Goal: Task Accomplishment & Management: Manage account settings

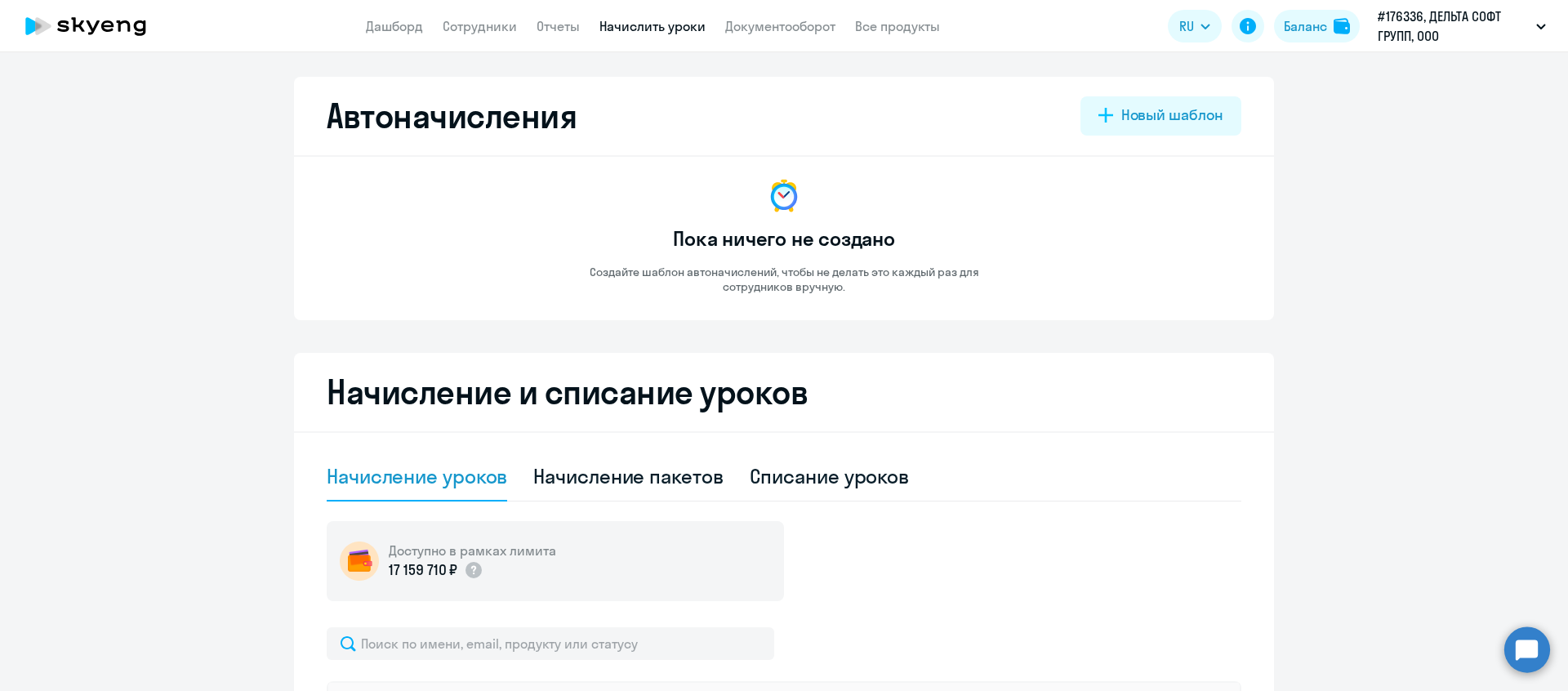
select select "10"
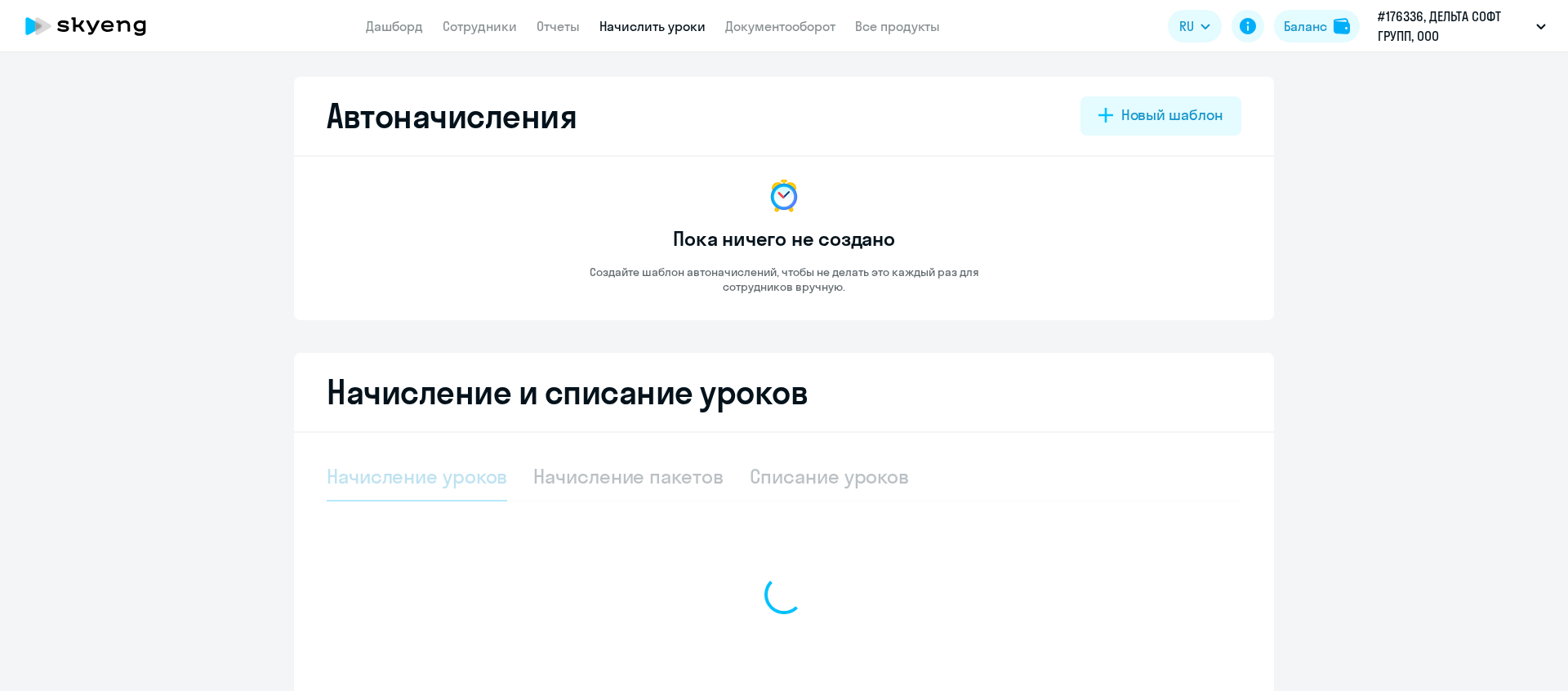
select select "10"
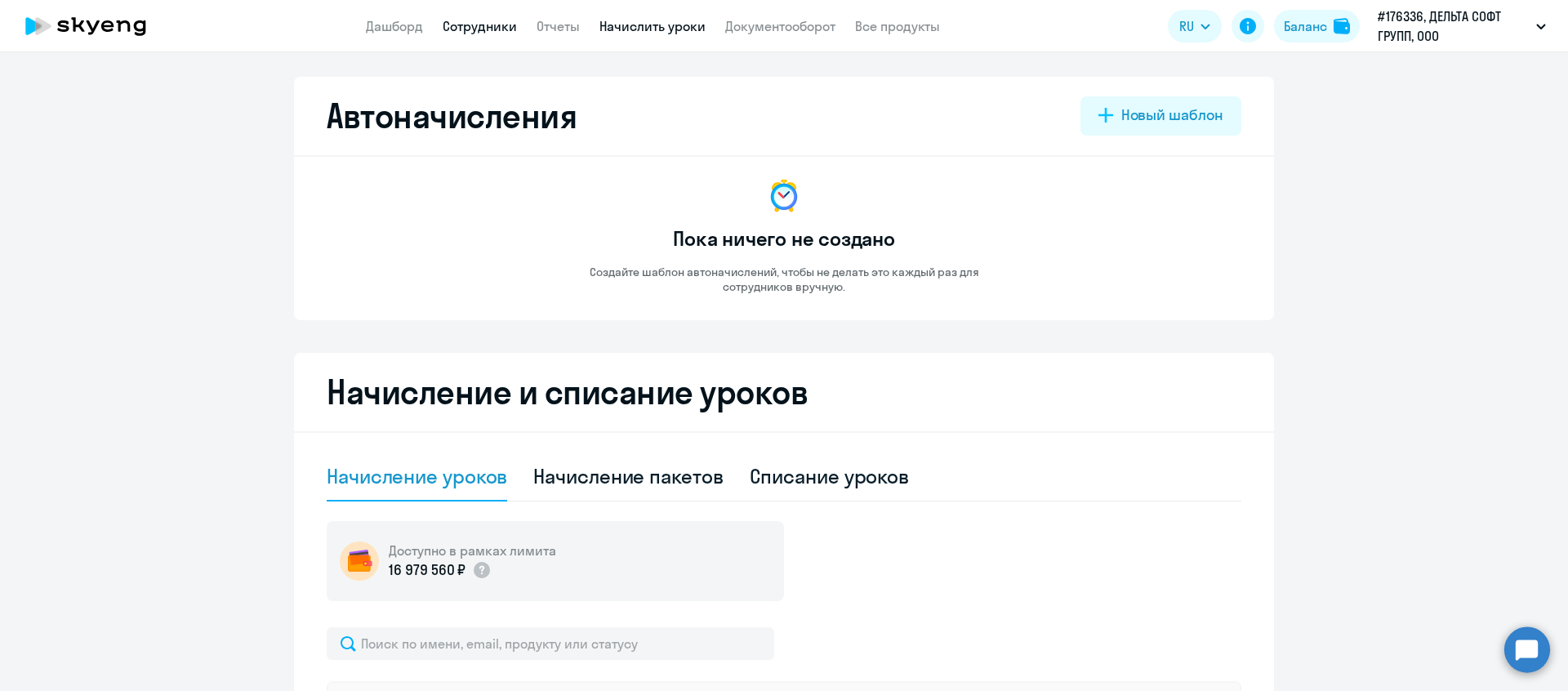
drag, startPoint x: 513, startPoint y: 31, endPoint x: 505, endPoint y: 25, distance: 10.0
click at [513, 31] on link "Сотрудники" at bounding box center [480, 26] width 75 height 16
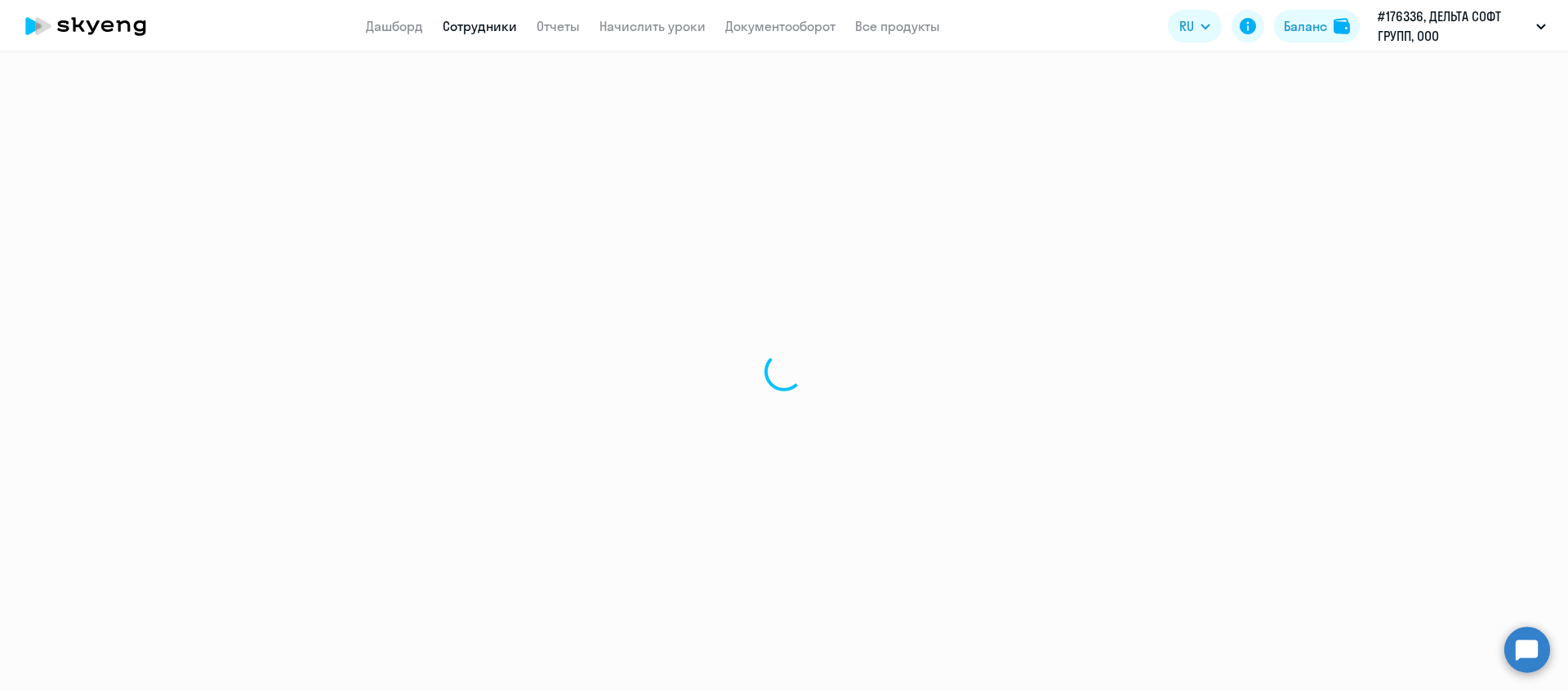
select select "30"
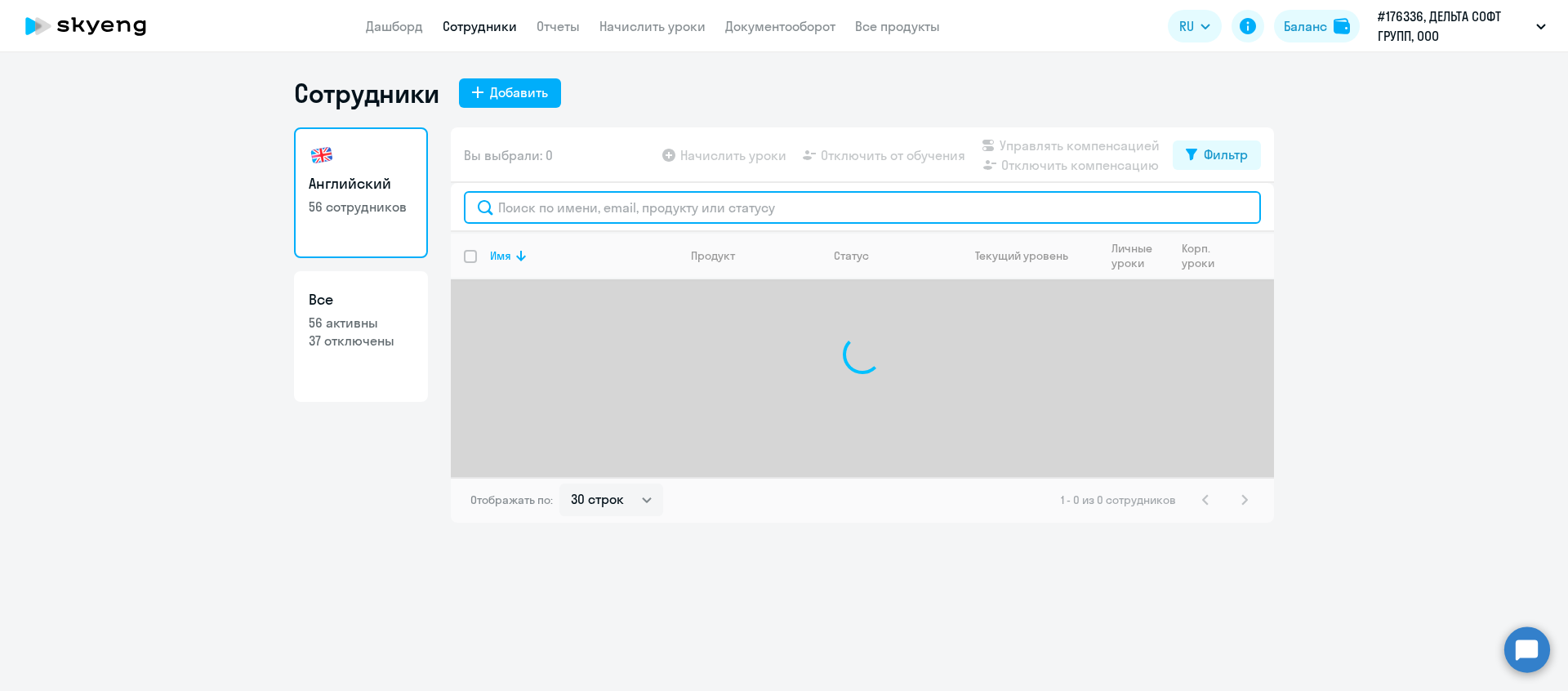
click at [578, 209] on input "text" at bounding box center [862, 207] width 797 height 32
type input "п"
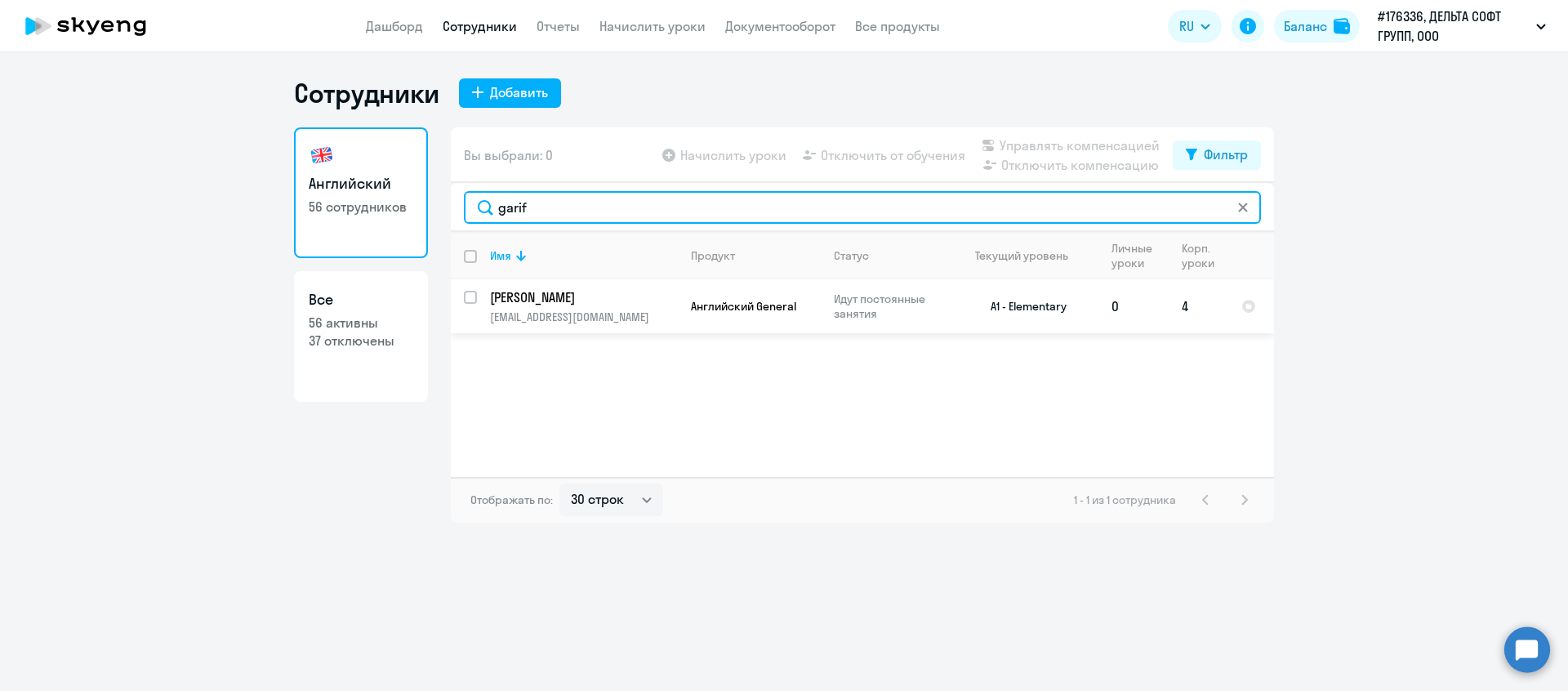
type input "garif"
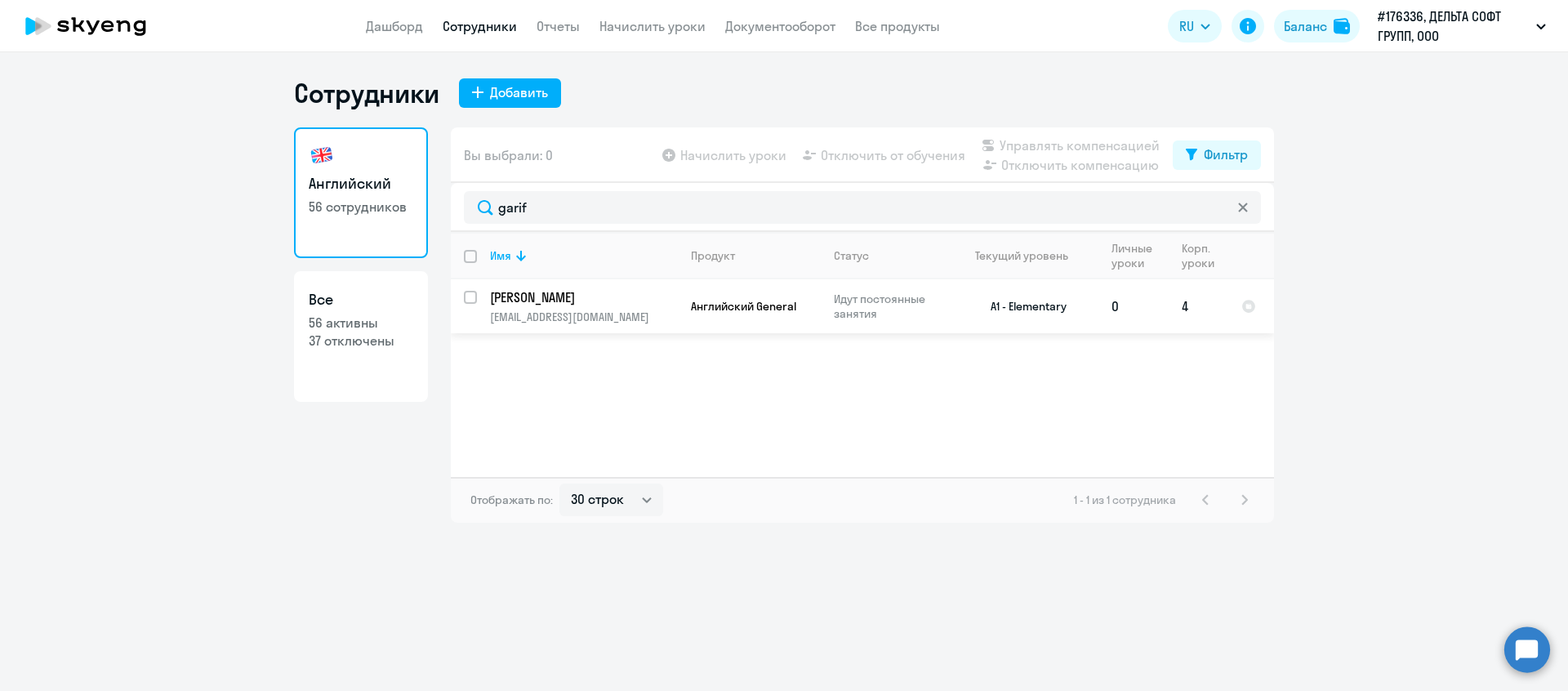
click at [594, 304] on p "Garifullin Denis" at bounding box center [582, 297] width 185 height 18
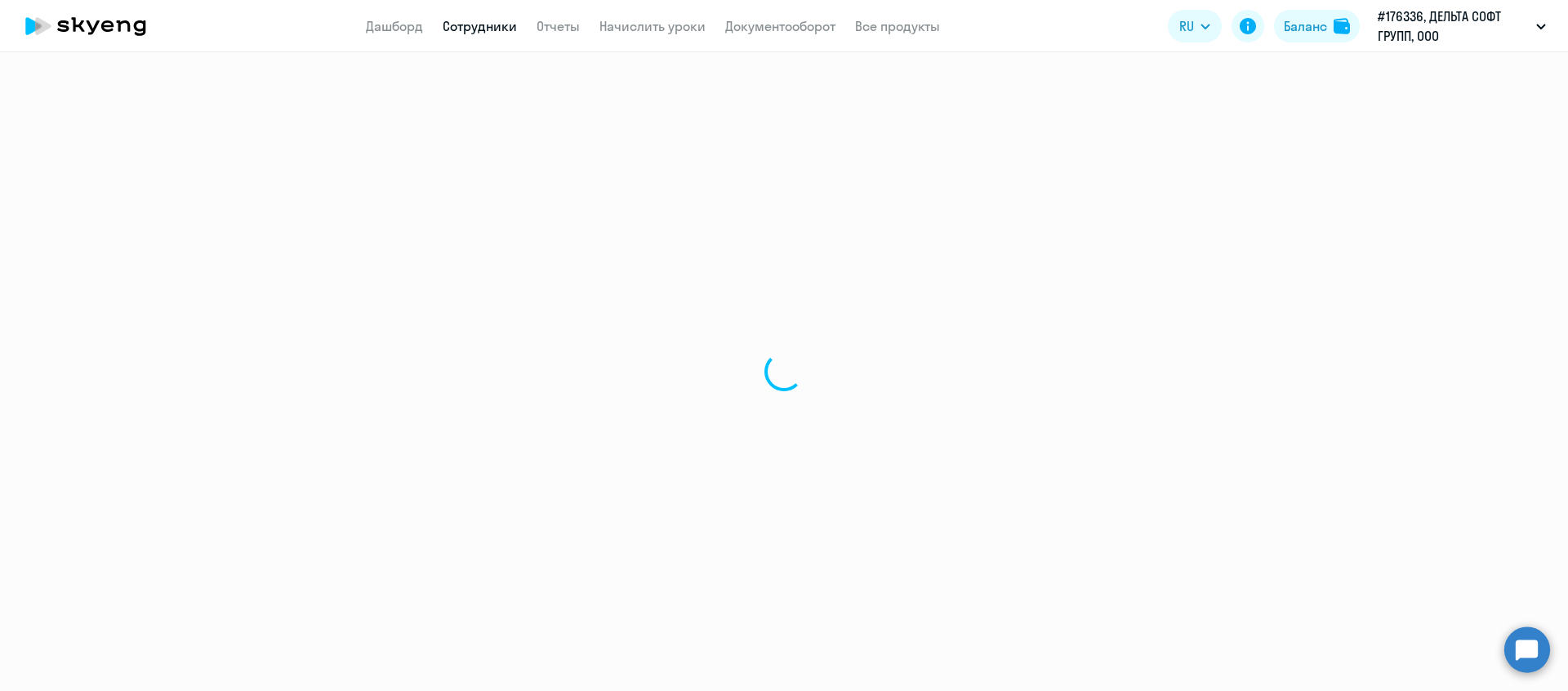
select select "english"
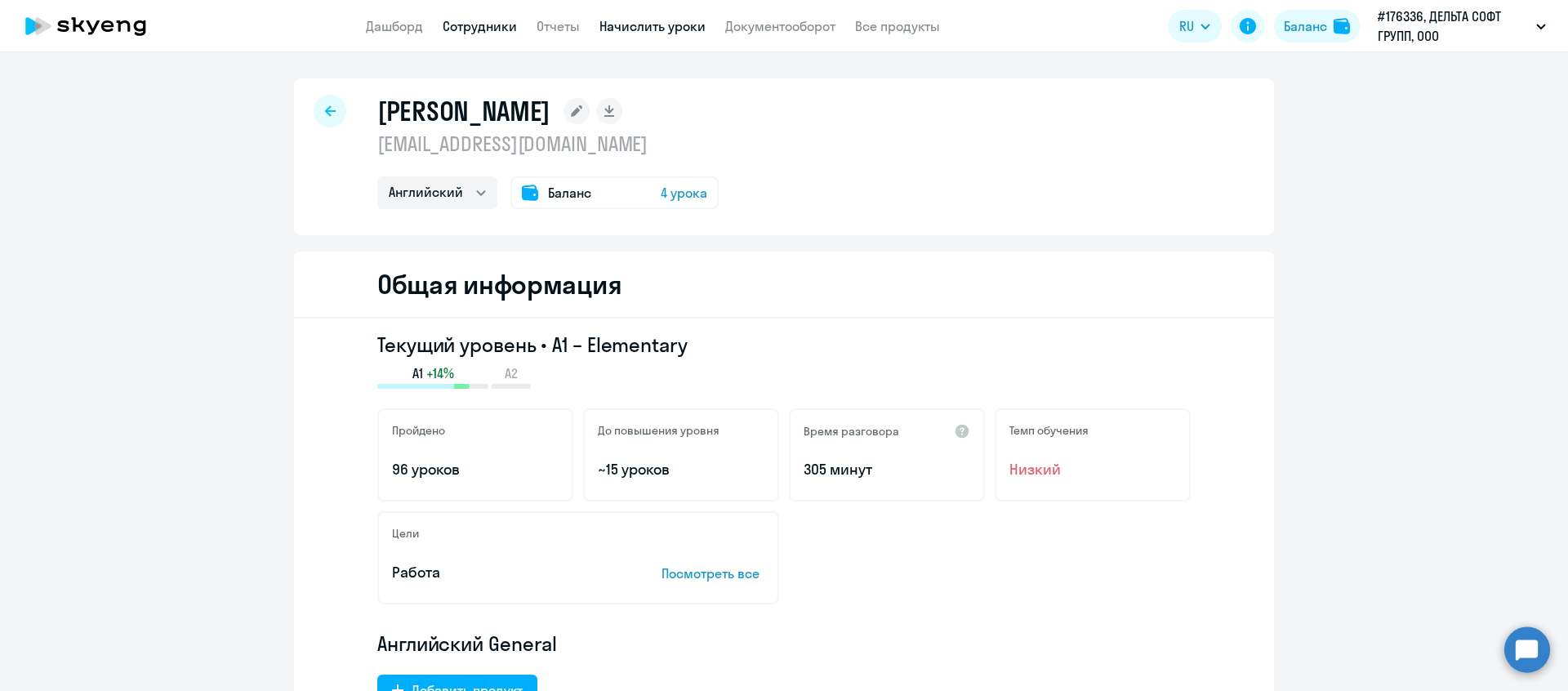
click at [622, 23] on link "Начислить уроки" at bounding box center [653, 26] width 106 height 16
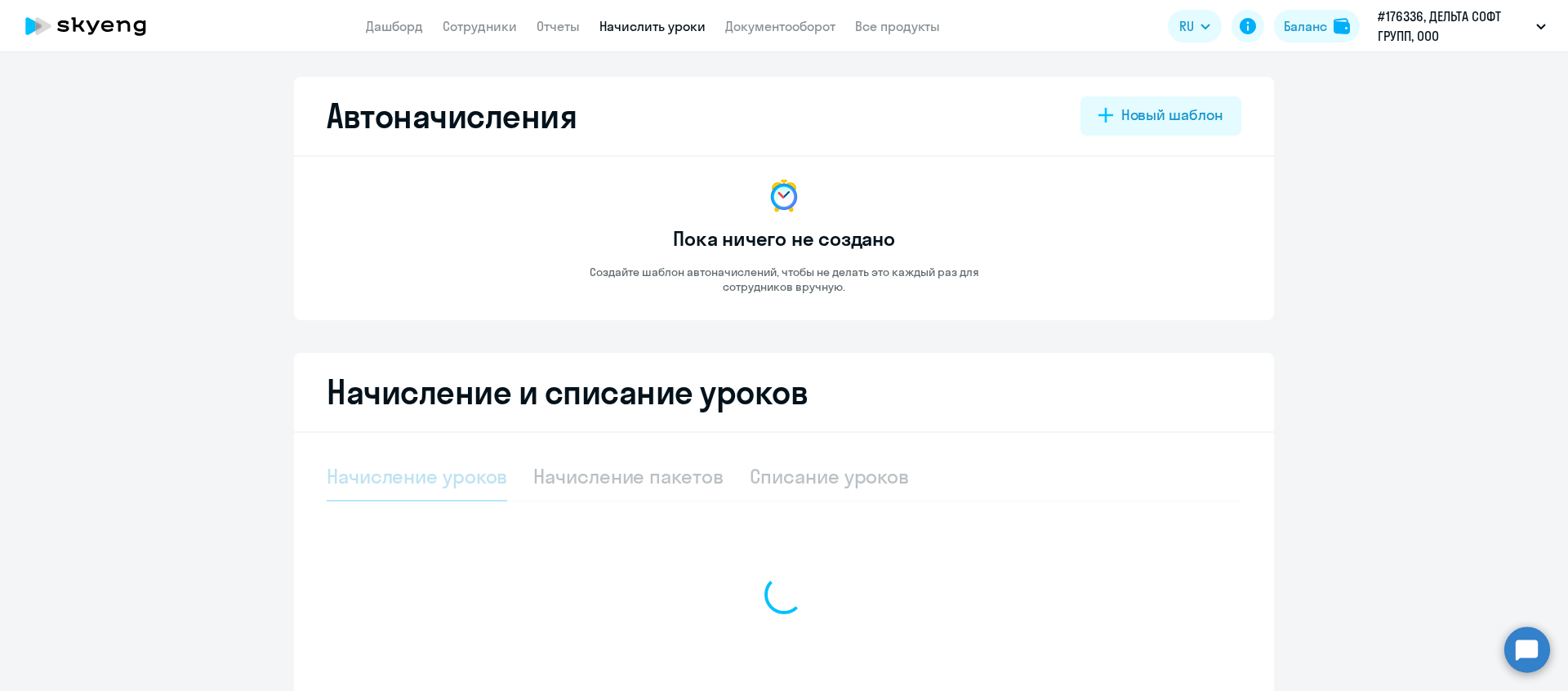
select select "10"
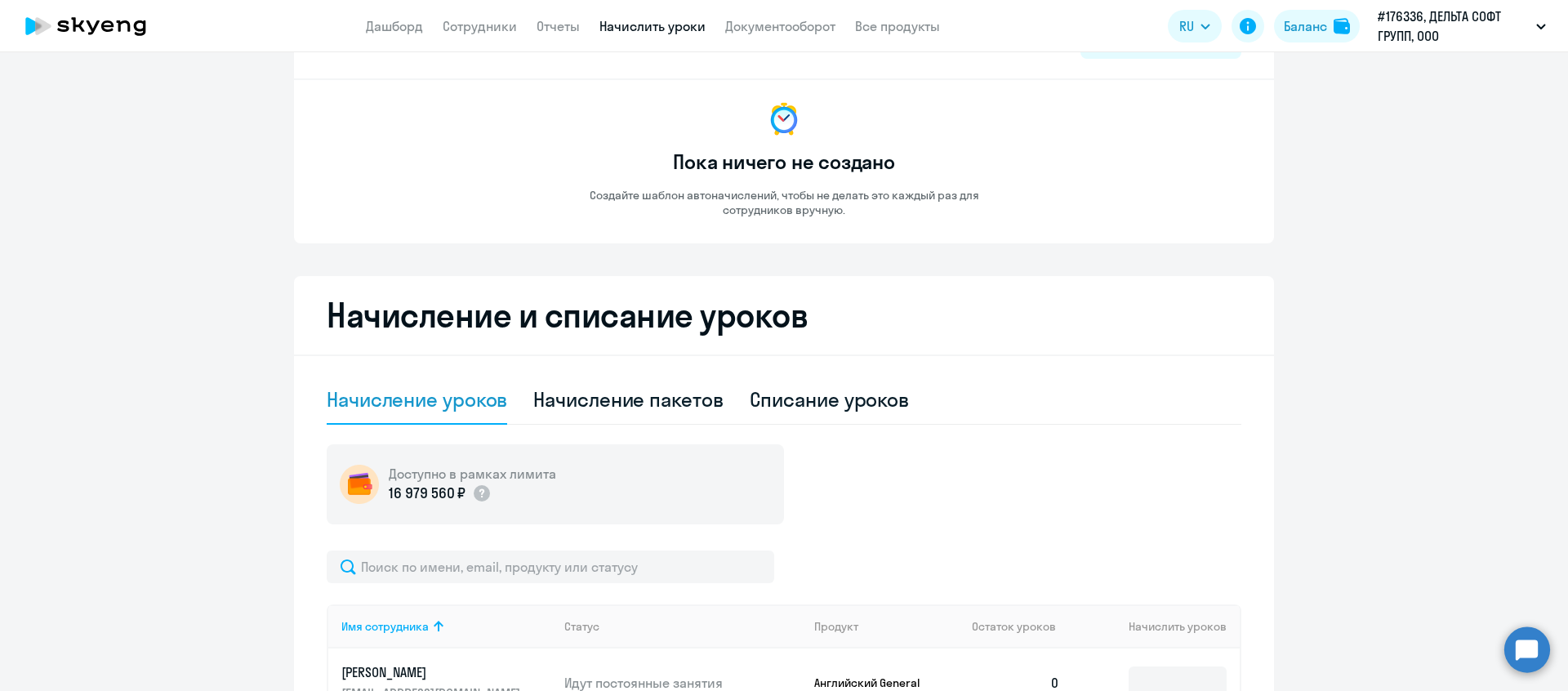
scroll to position [18, 0]
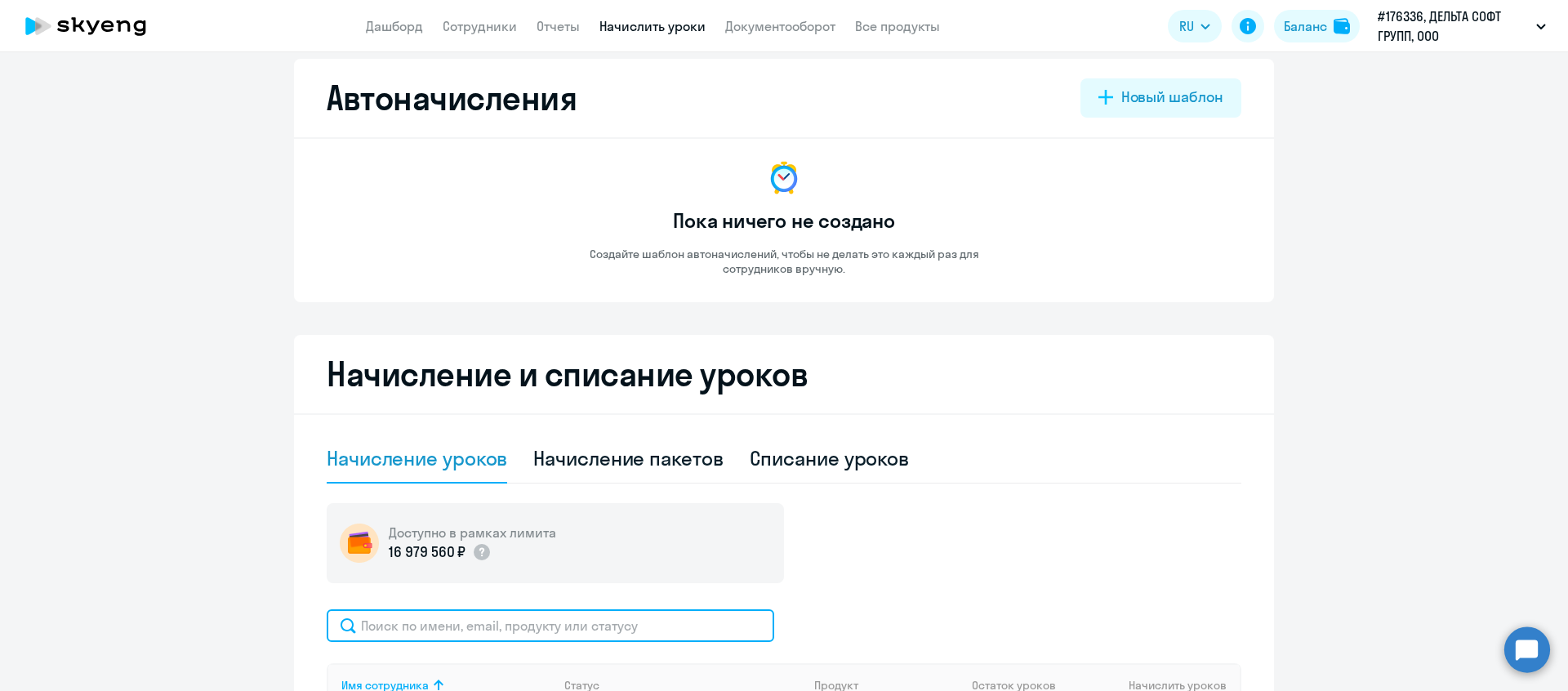
click at [498, 629] on input "text" at bounding box center [550, 626] width 448 height 32
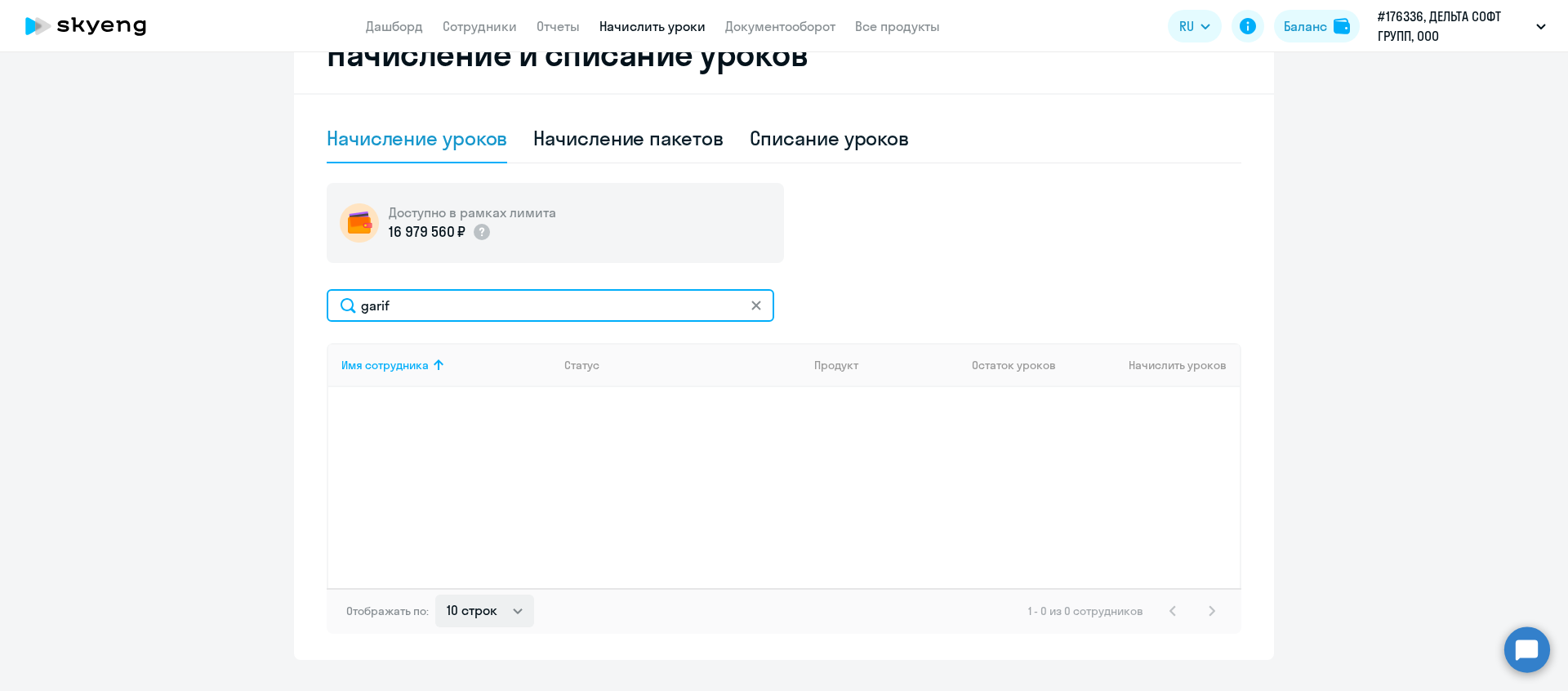
scroll to position [338, 0]
type input "garif"
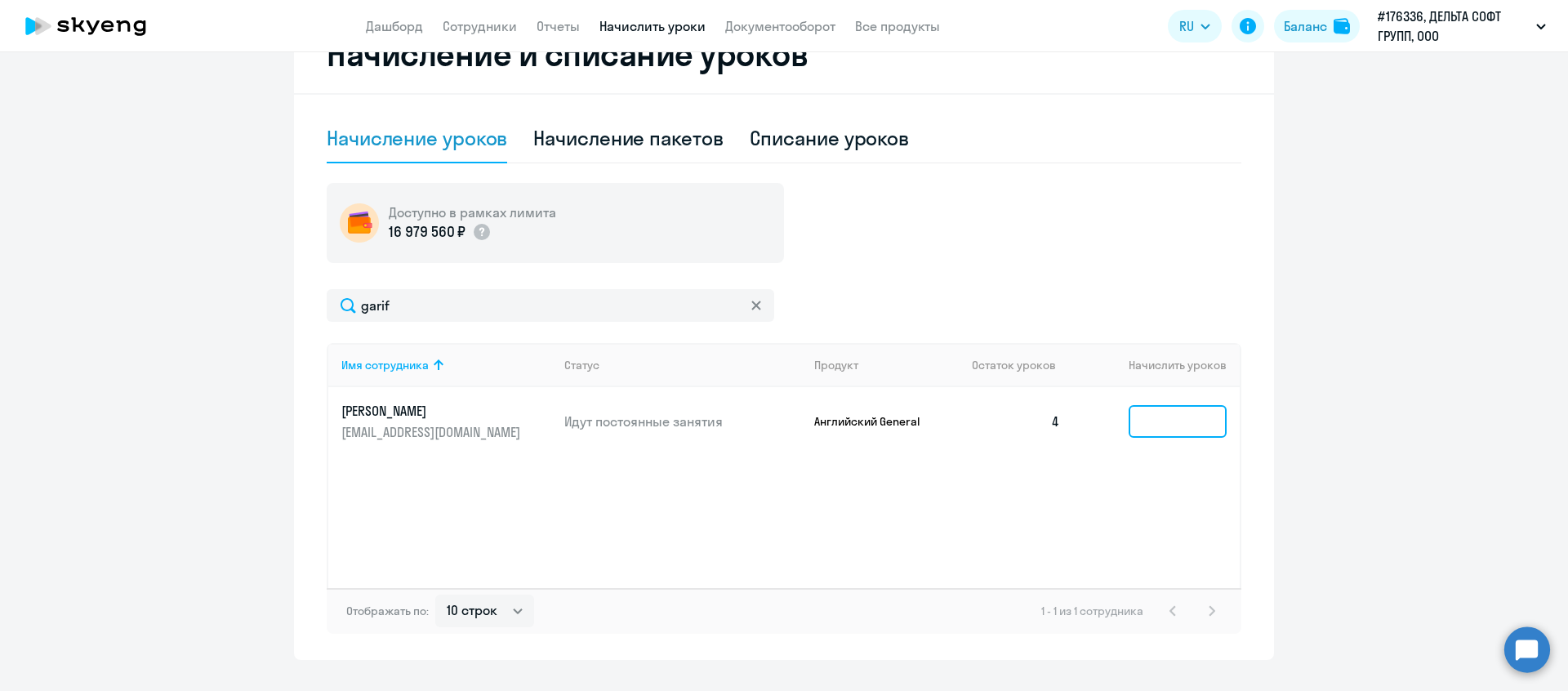
click at [1186, 423] on input at bounding box center [1177, 422] width 98 height 32
type input "0"
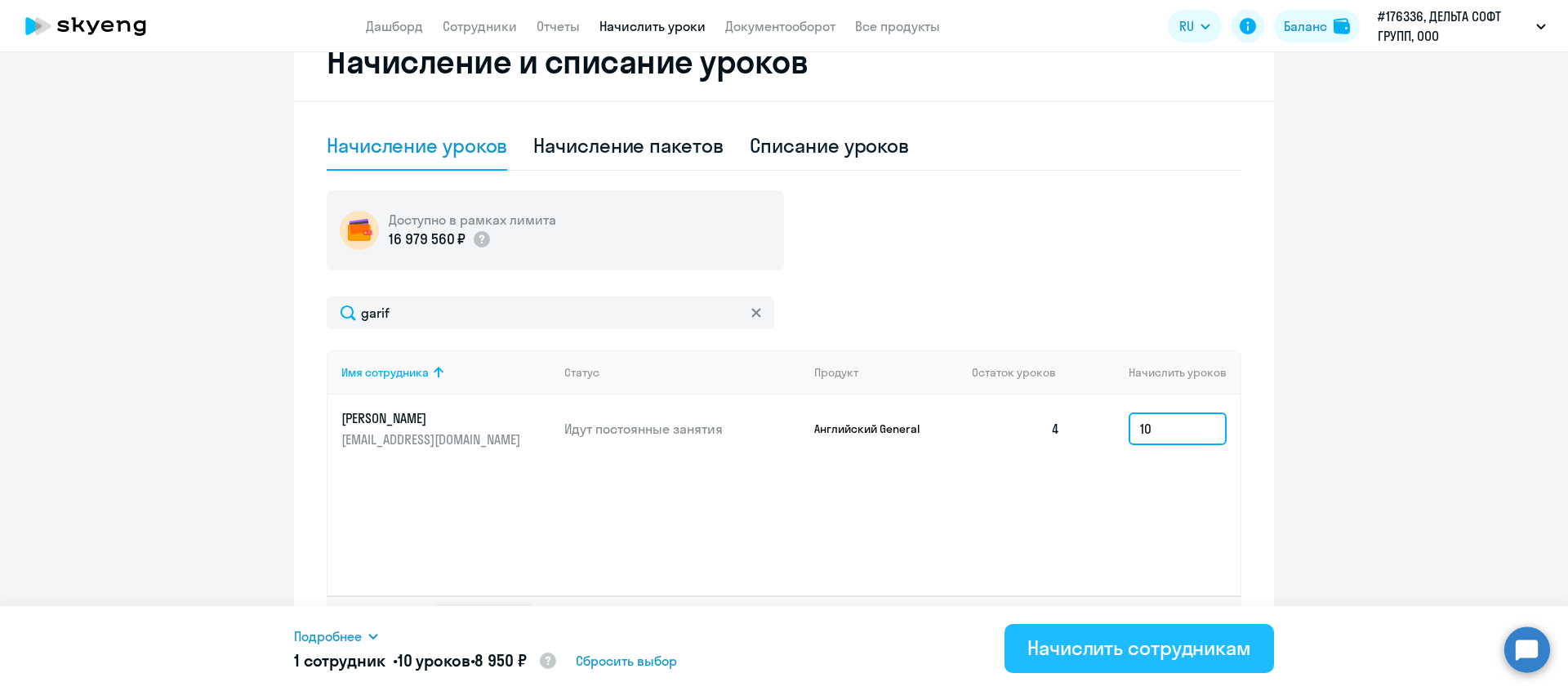
scroll to position [332, 0]
type input "10"
click at [1183, 635] on div "Начислить сотрудникам" at bounding box center [1139, 648] width 223 height 26
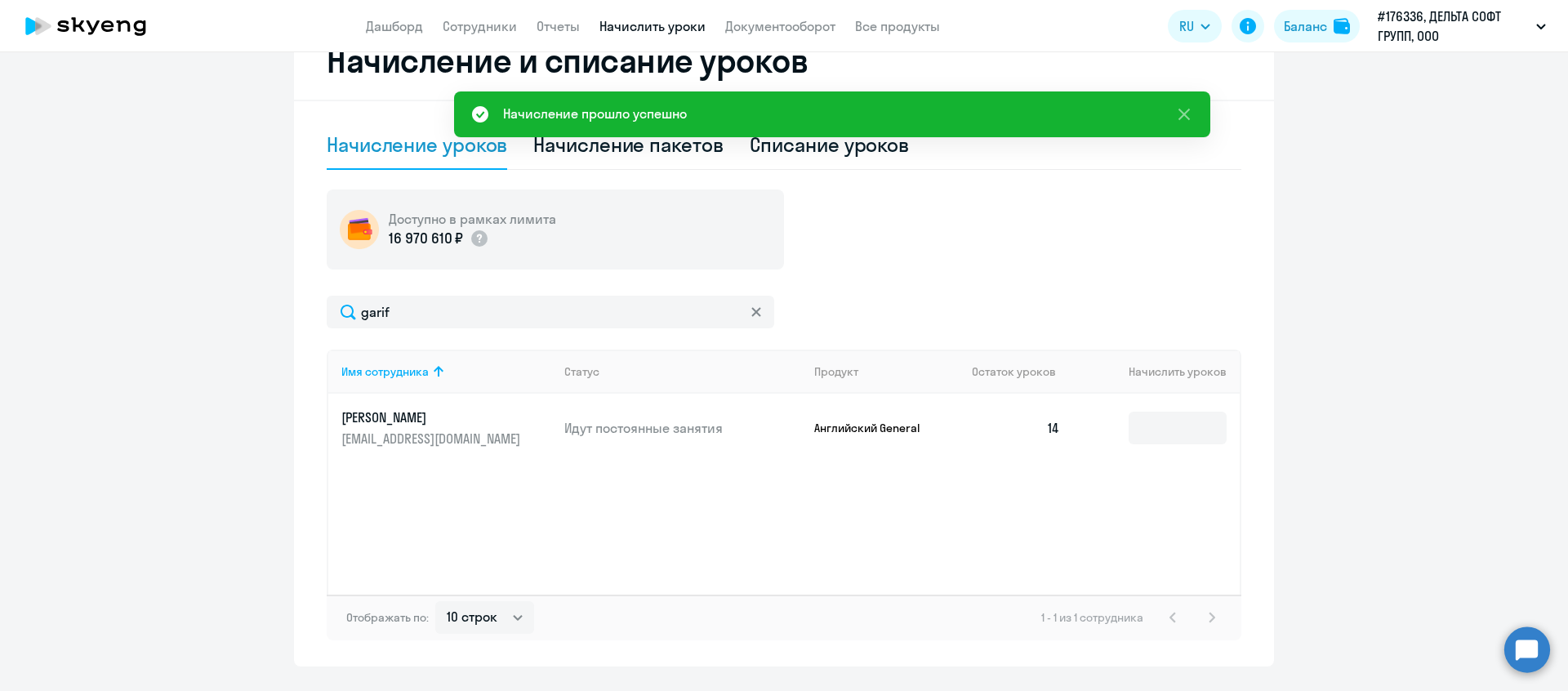
click at [1158, 428] on input at bounding box center [1177, 428] width 98 height 32
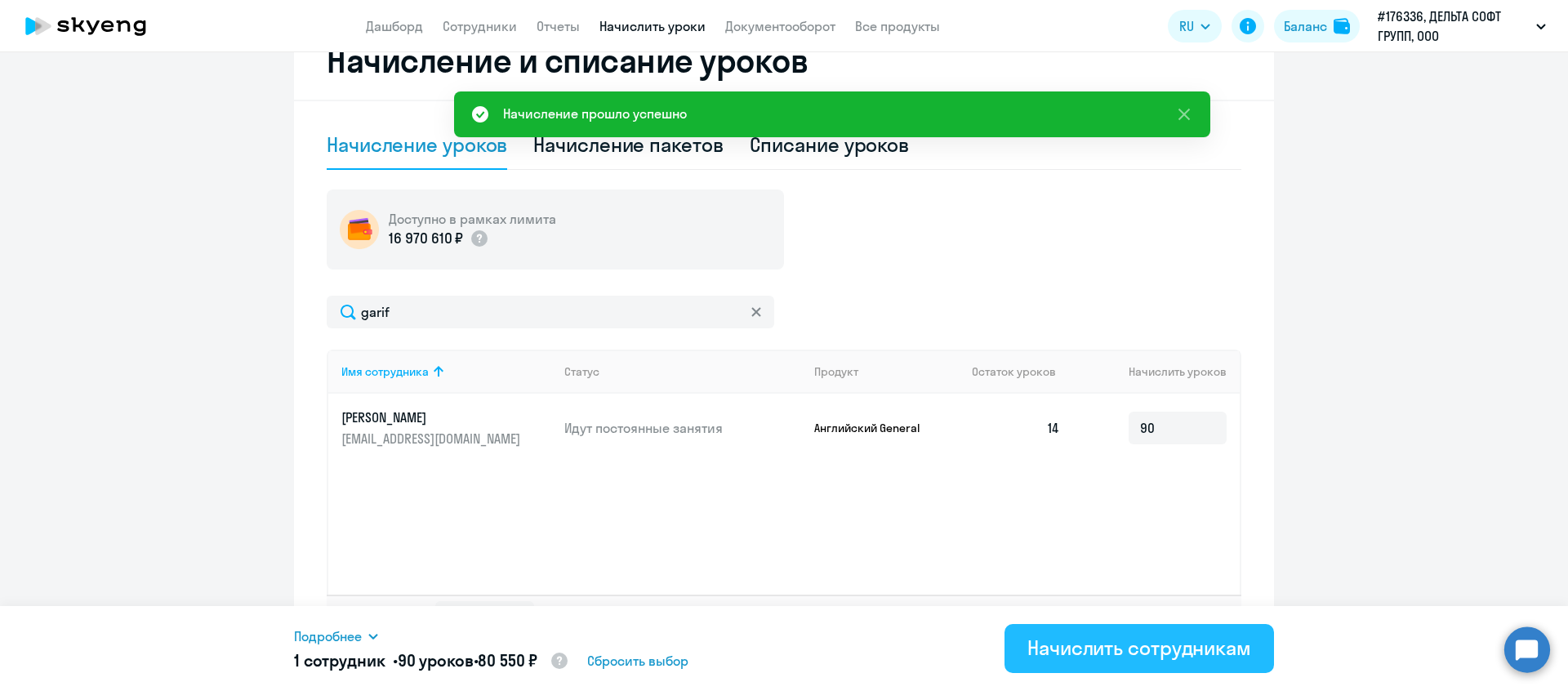
type input "90"
click at [1184, 653] on div "Начислить сотрудникам" at bounding box center [1139, 648] width 223 height 26
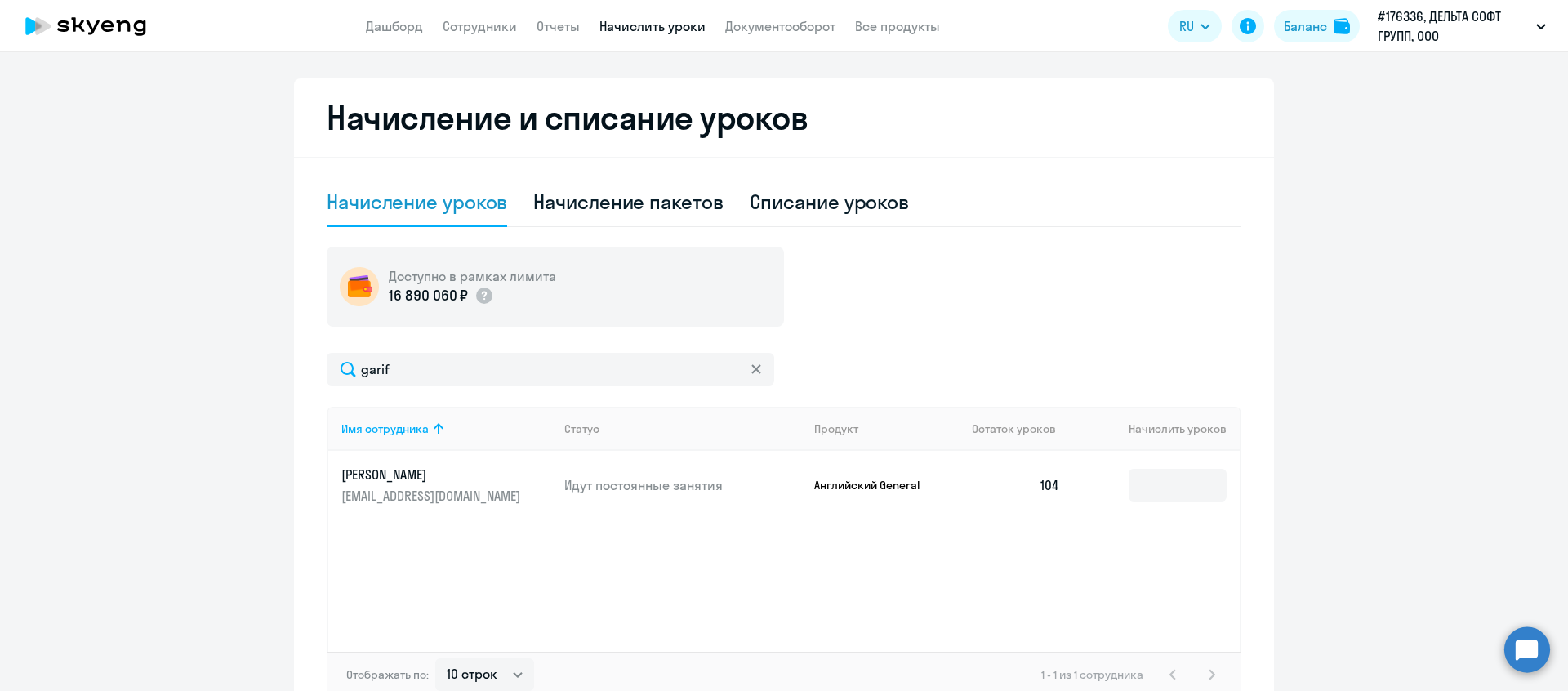
scroll to position [256, 0]
